Goal: Complete application form: Complete application form

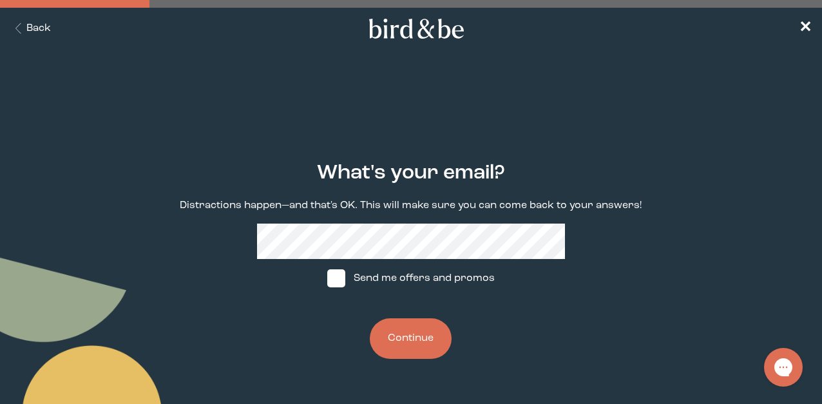
click at [28, 24] on button "Back" at bounding box center [30, 28] width 41 height 15
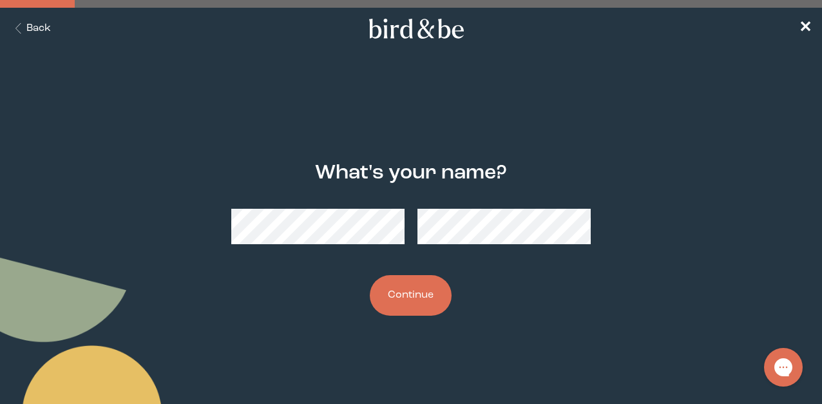
click at [36, 32] on button "Back" at bounding box center [30, 28] width 41 height 15
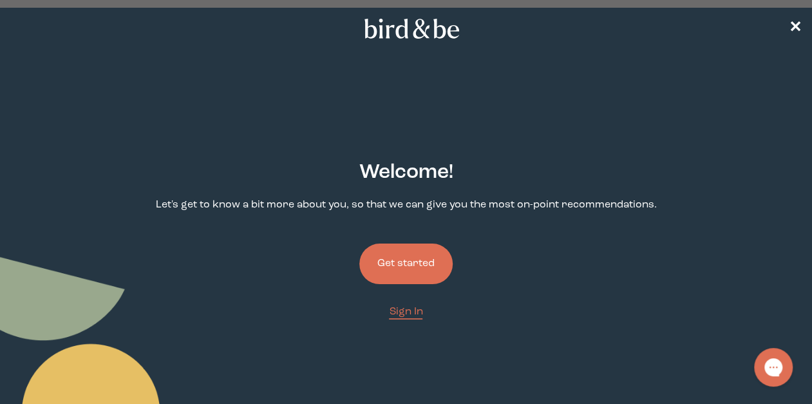
click at [442, 271] on button "Get started" at bounding box center [405, 264] width 93 height 41
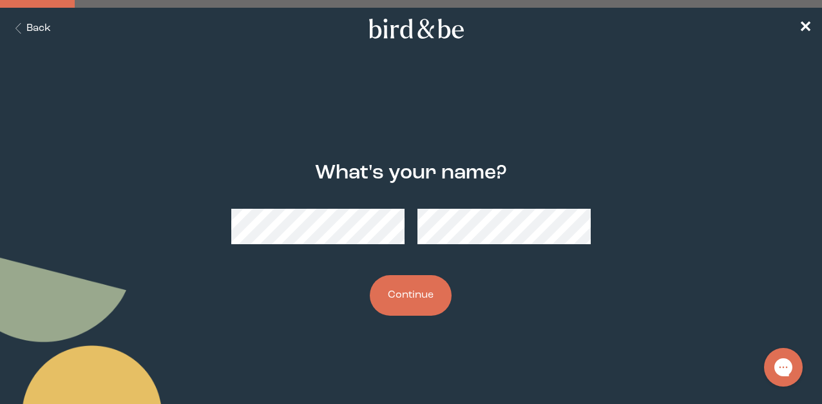
click at [396, 281] on button "Continue" at bounding box center [411, 295] width 82 height 41
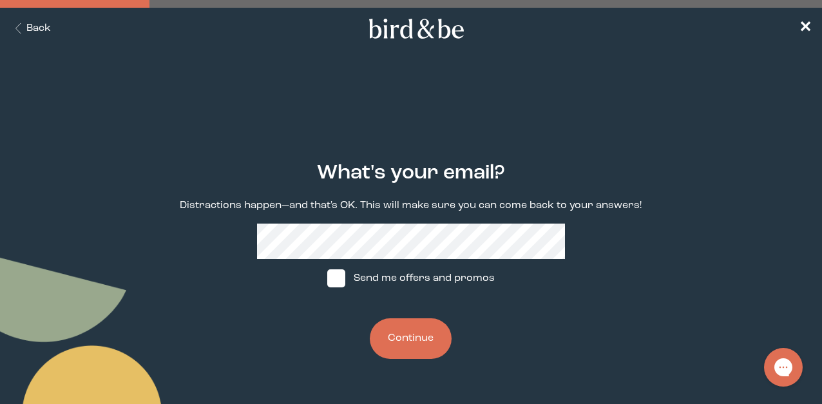
click at [418, 282] on label "Send me offers and promos" at bounding box center [411, 278] width 192 height 39
click at [327, 279] on input "Send me offers and promos" at bounding box center [327, 278] width 1 height 1
checkbox input "true"
click at [423, 339] on button "Continue" at bounding box center [411, 338] width 82 height 41
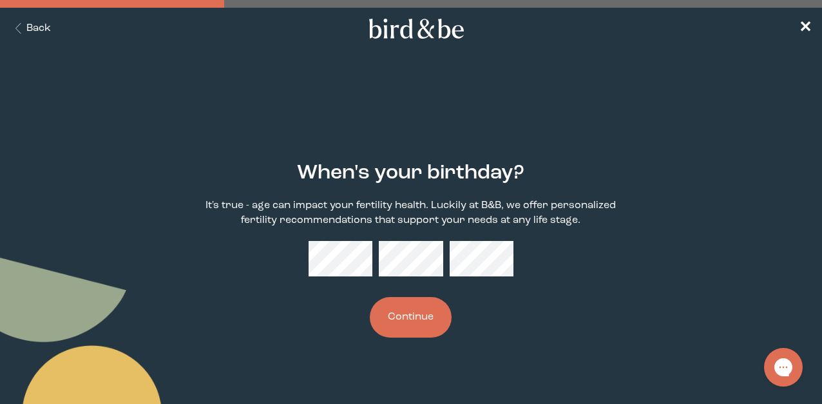
click at [409, 292] on div "When's your birthday? It's true - age can impact your fertility health. Luckily…" at bounding box center [410, 250] width 513 height 217
click at [414, 309] on button "Continue" at bounding box center [411, 317] width 82 height 41
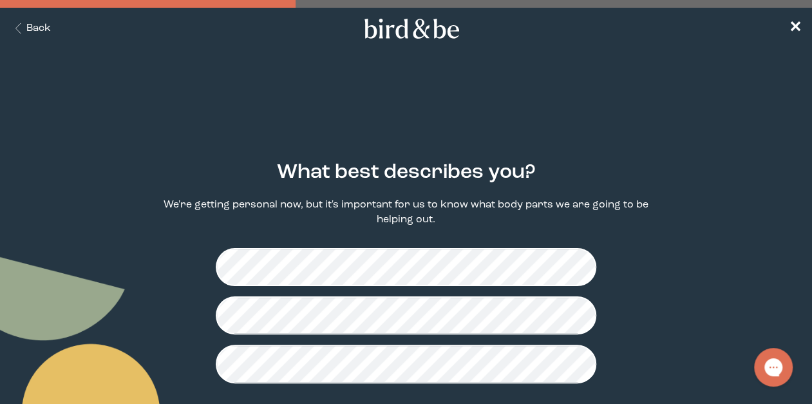
scroll to position [82, 0]
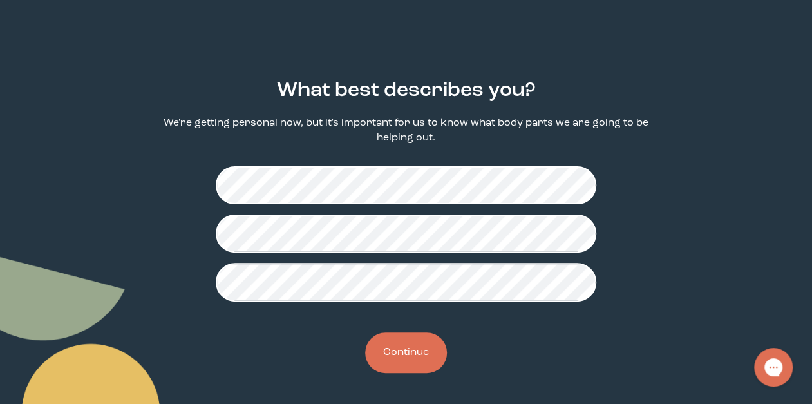
click at [413, 349] on button "Continue" at bounding box center [406, 352] width 82 height 41
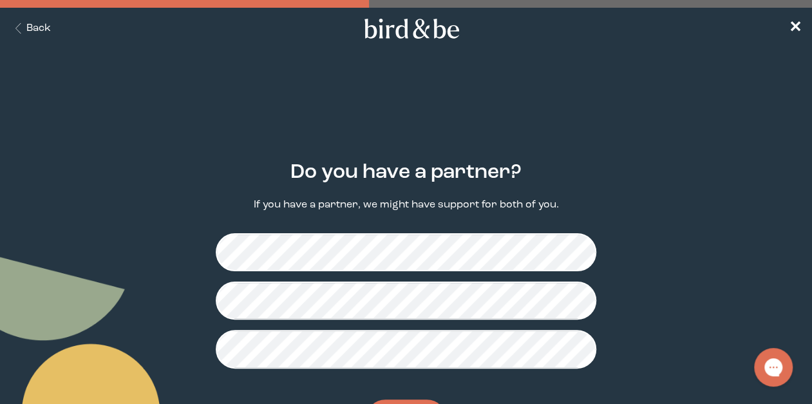
scroll to position [67, 0]
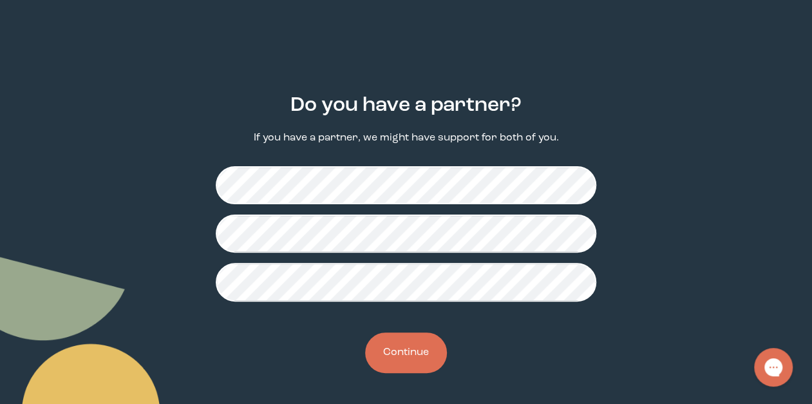
click at [419, 349] on button "Continue" at bounding box center [406, 352] width 82 height 41
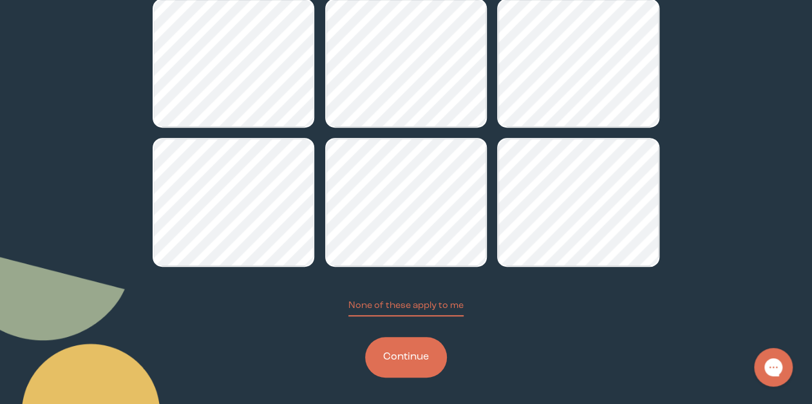
scroll to position [226, 0]
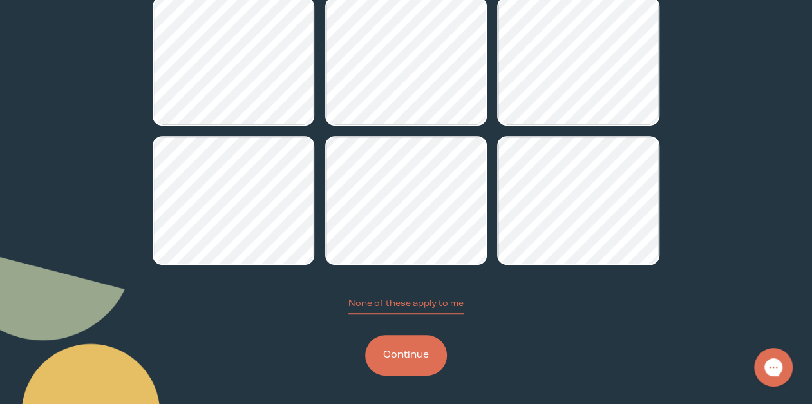
click at [396, 359] on button "Continue" at bounding box center [406, 355] width 82 height 41
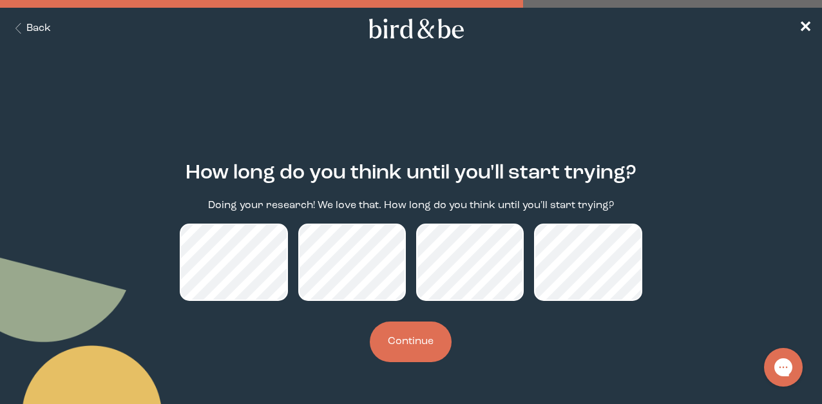
click at [436, 331] on button "Continue" at bounding box center [411, 341] width 82 height 41
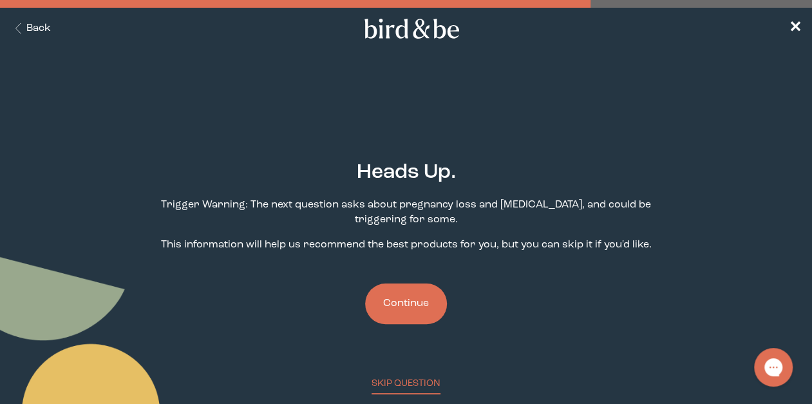
click at [417, 307] on button "Continue" at bounding box center [406, 303] width 82 height 41
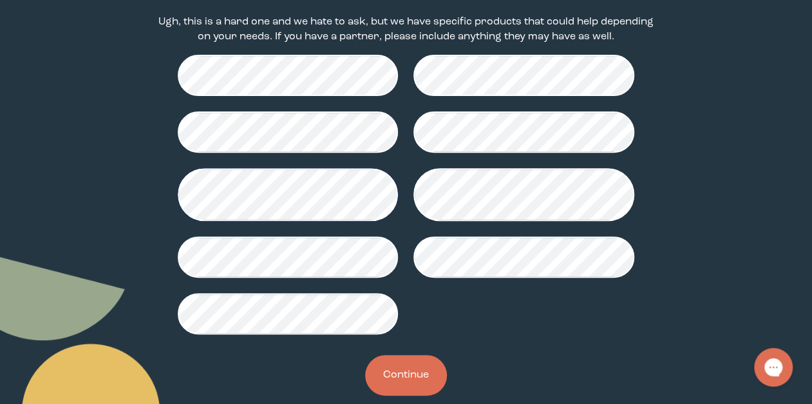
scroll to position [184, 0]
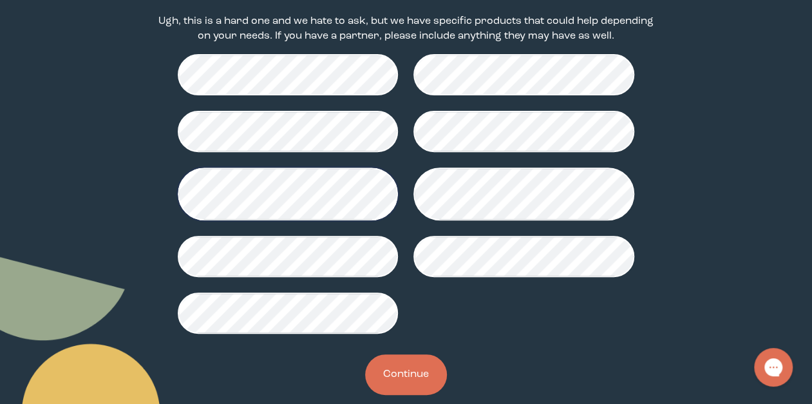
click at [410, 366] on button "Continue" at bounding box center [406, 374] width 82 height 41
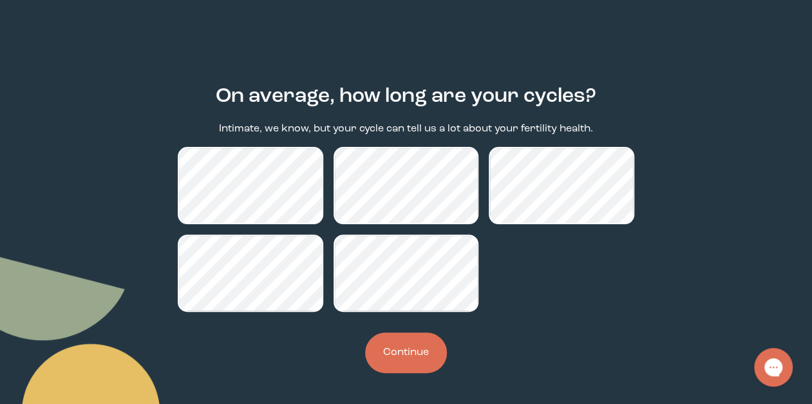
scroll to position [75, 0]
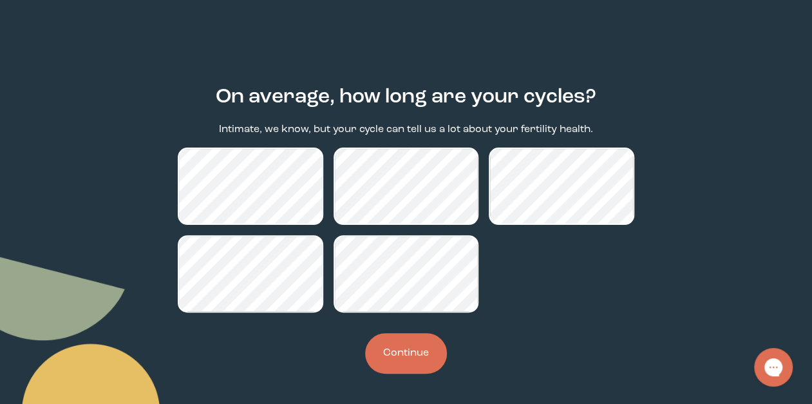
click at [413, 361] on button "Continue" at bounding box center [406, 353] width 82 height 41
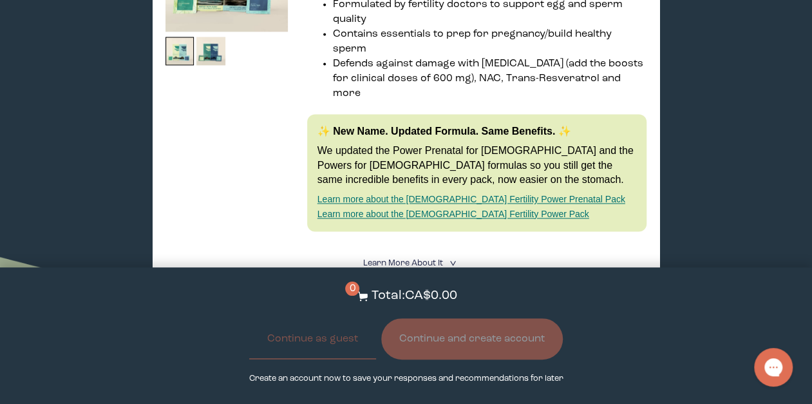
scroll to position [661, 0]
